Goal: Task Accomplishment & Management: Use online tool/utility

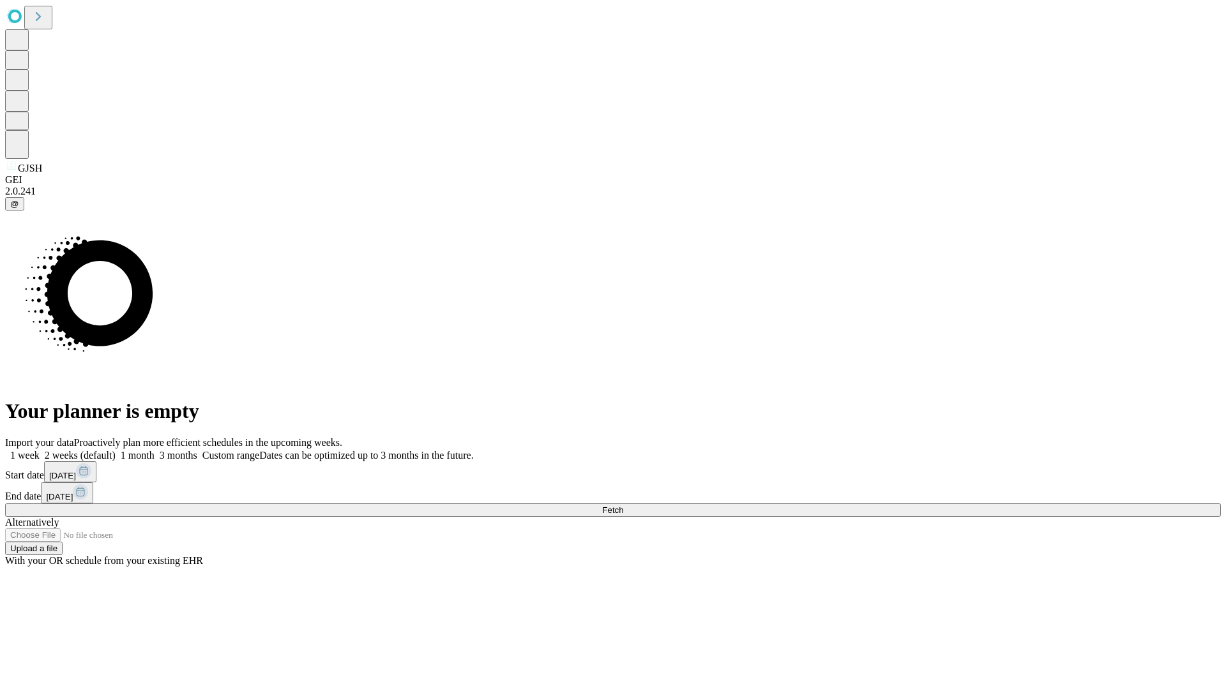
click at [623, 506] on span "Fetch" at bounding box center [612, 511] width 21 height 10
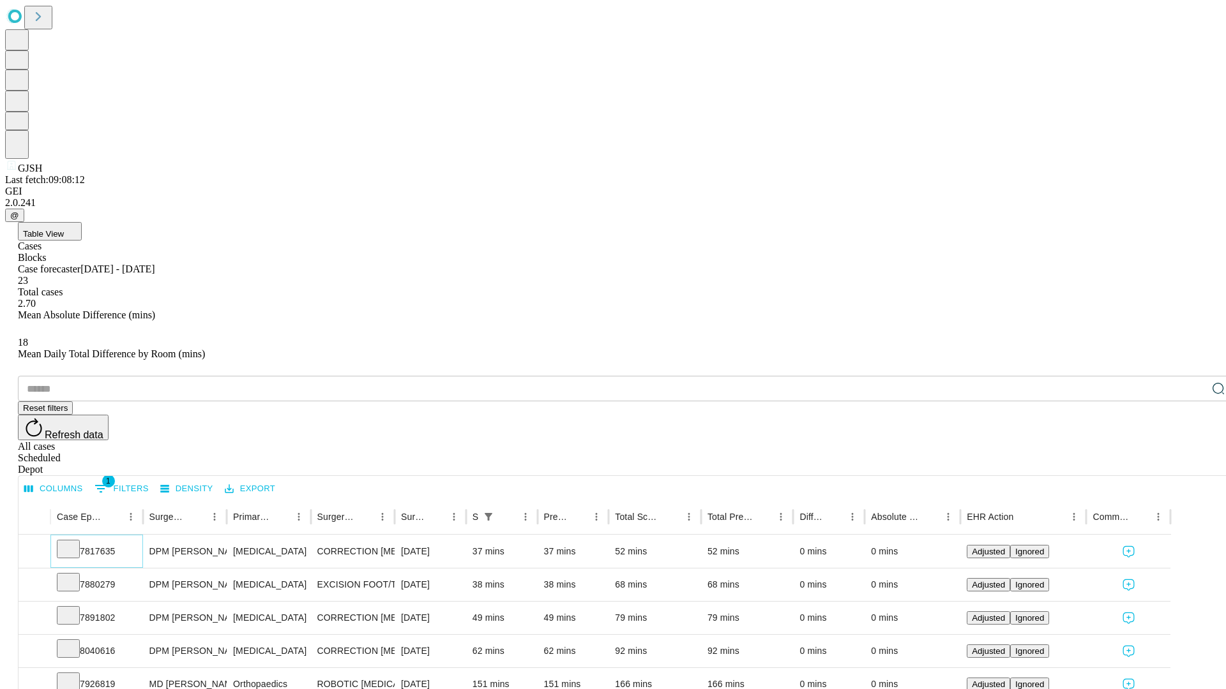
click at [75, 542] on icon at bounding box center [68, 548] width 13 height 13
